Goal: Task Accomplishment & Management: Use online tool/utility

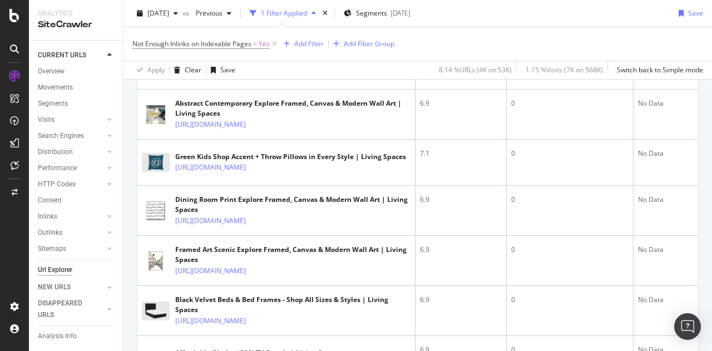
scroll to position [376, 0]
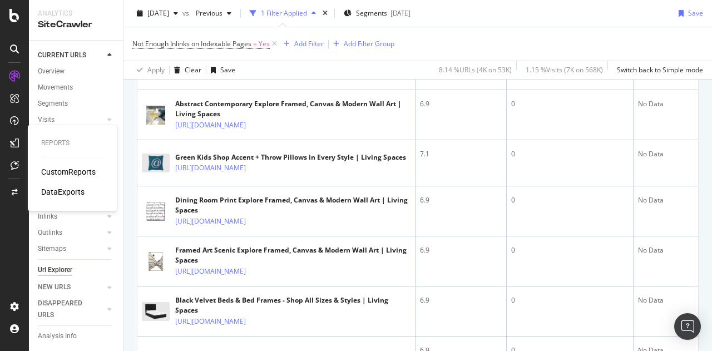
click at [72, 173] on div "CustomReports" at bounding box center [68, 171] width 55 height 11
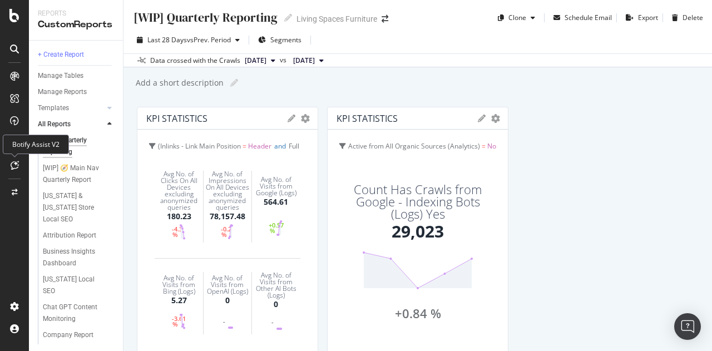
click at [10, 164] on div at bounding box center [15, 165] width 18 height 18
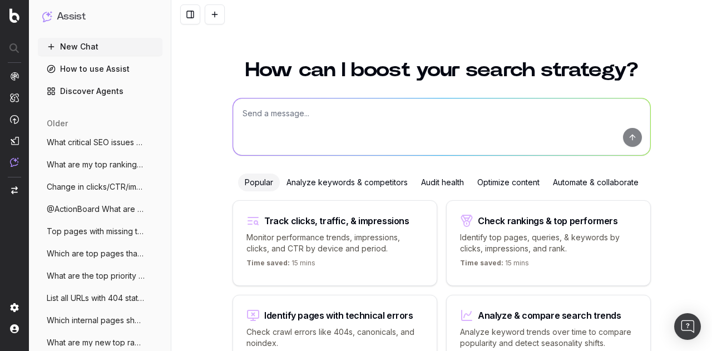
scroll to position [81, 0]
